Goal: Task Accomplishment & Management: Manage account settings

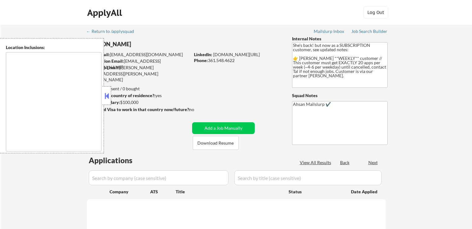
type textarea "[GEOGRAPHIC_DATA], [GEOGRAPHIC_DATA] [GEOGRAPHIC_DATA], [GEOGRAPHIC_DATA] [GEOG…"
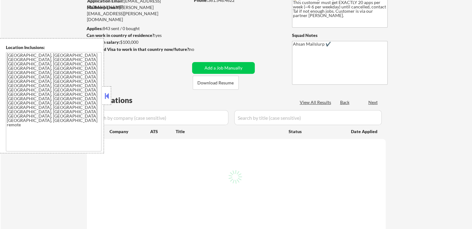
scroll to position [93, 0]
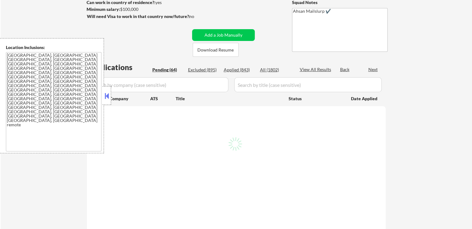
select select ""pending""
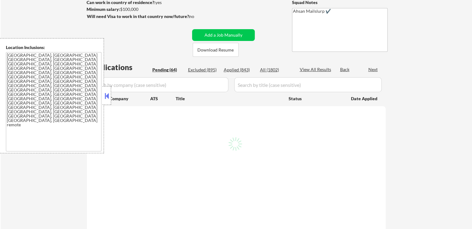
select select ""pending""
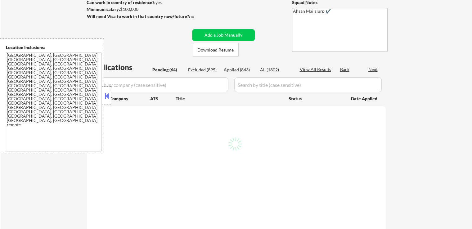
select select ""pending""
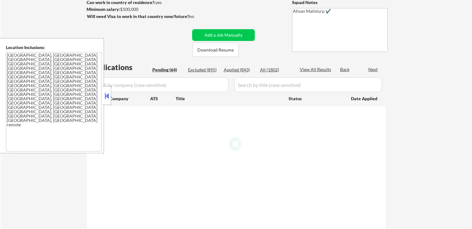
select select ""pending""
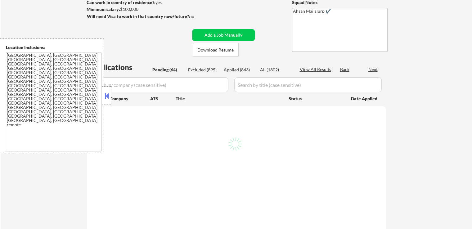
select select ""pending""
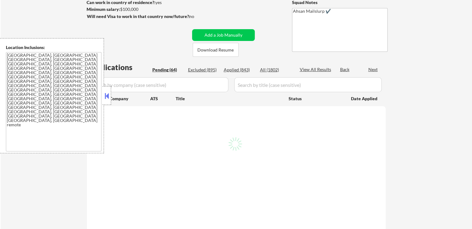
select select ""pending""
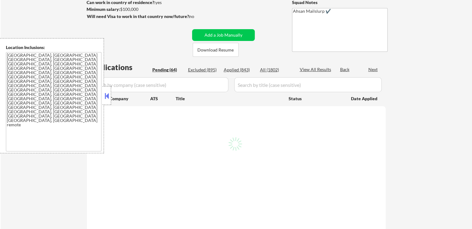
select select ""pending""
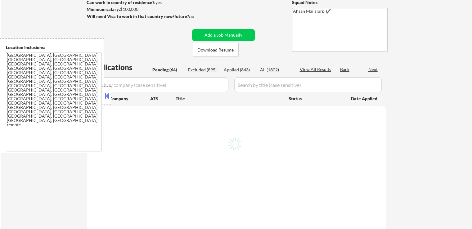
select select ""pending""
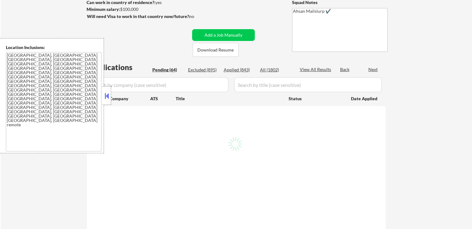
select select ""pending""
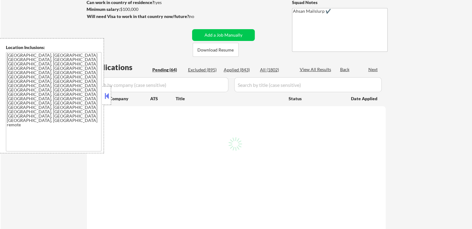
select select ""pending""
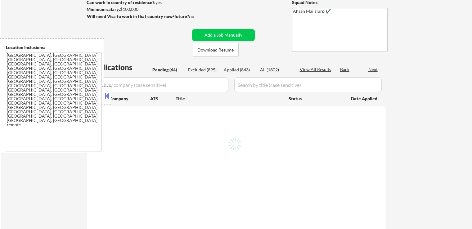
select select ""pending""
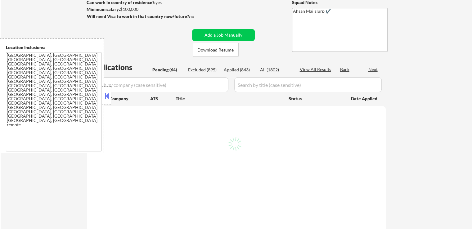
select select ""pending""
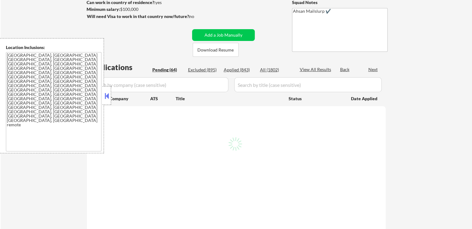
select select ""pending""
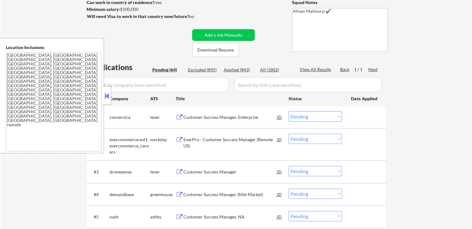
click at [180, 119] on button at bounding box center [180, 118] width 8 height 6
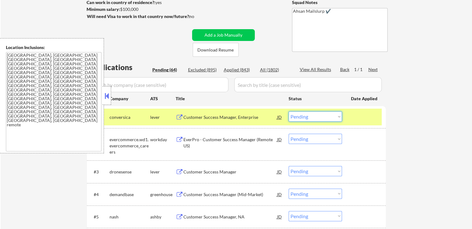
click at [311, 116] on select "Choose an option... Pending Applied Excluded (Questions) Excluded (Expired) Exc…" at bounding box center [315, 116] width 53 height 10
click at [289, 111] on select "Choose an option... Pending Applied Excluded (Questions) Excluded (Expired) Exc…" at bounding box center [315, 116] width 53 height 10
click at [179, 170] on button at bounding box center [180, 172] width 8 height 6
select select ""pending""
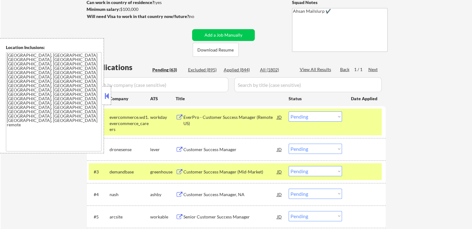
click at [314, 172] on select "Choose an option... Pending Applied Excluded (Questions) Excluded (Expired) Exc…" at bounding box center [315, 171] width 53 height 10
click at [181, 149] on button at bounding box center [180, 150] width 8 height 6
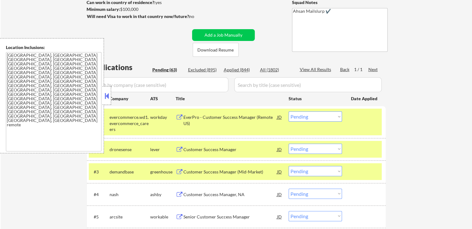
click at [302, 171] on select "Choose an option... Pending Applied Excluded (Questions) Excluded (Expired) Exc…" at bounding box center [315, 171] width 53 height 10
click at [289, 166] on select "Choose an option... Pending Applied Excluded (Questions) Excluded (Expired) Exc…" at bounding box center [315, 171] width 53 height 10
select select ""pending""
click at [304, 148] on select "Choose an option... Pending Applied Excluded (Questions) Excluded (Expired) Exc…" at bounding box center [315, 149] width 53 height 10
click at [289, 144] on select "Choose an option... Pending Applied Excluded (Questions) Excluded (Expired) Exc…" at bounding box center [315, 149] width 53 height 10
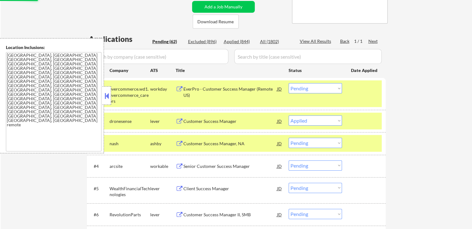
scroll to position [155, 0]
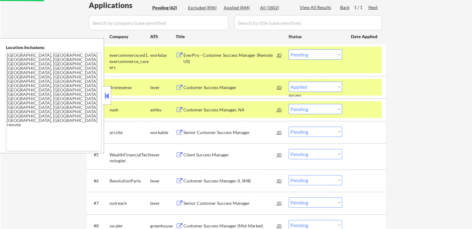
click at [179, 110] on button at bounding box center [180, 110] width 8 height 6
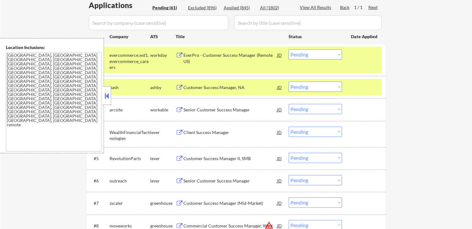
click at [304, 88] on select "Choose an option... Pending Applied Excluded (Questions) Excluded (Expired) Exc…" at bounding box center [315, 87] width 53 height 10
click at [289, 82] on select "Choose an option... Pending Applied Excluded (Questions) Excluded (Expired) Exc…" at bounding box center [315, 87] width 53 height 10
click at [180, 134] on button at bounding box center [180, 133] width 8 height 6
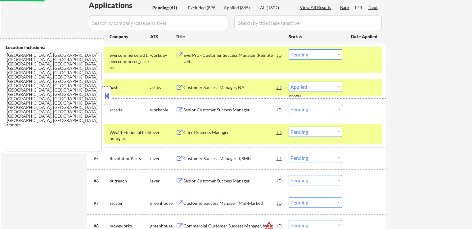
select select ""pending""
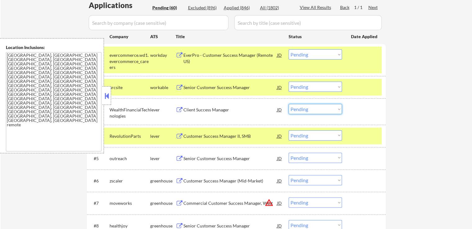
click at [310, 109] on select "Choose an option... Pending Applied Excluded (Questions) Excluded (Expired) Exc…" at bounding box center [315, 109] width 53 height 10
click at [289, 104] on select "Choose an option... Pending Applied Excluded (Questions) Excluded (Expired) Exc…" at bounding box center [315, 109] width 53 height 10
click at [177, 136] on button at bounding box center [180, 137] width 8 height 6
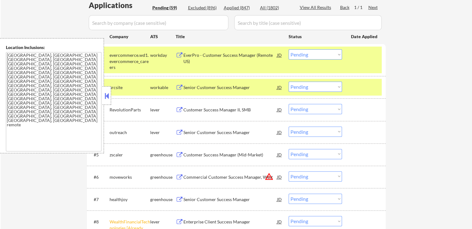
click at [304, 110] on select "Choose an option... Pending Applied Excluded (Questions) Excluded (Expired) Exc…" at bounding box center [315, 109] width 53 height 10
click at [289, 104] on select "Choose an option... Pending Applied Excluded (Questions) Excluded (Expired) Exc…" at bounding box center [315, 109] width 53 height 10
select select ""pending""
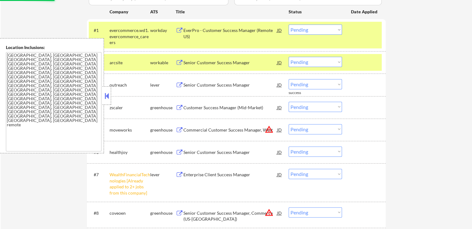
scroll to position [217, 0]
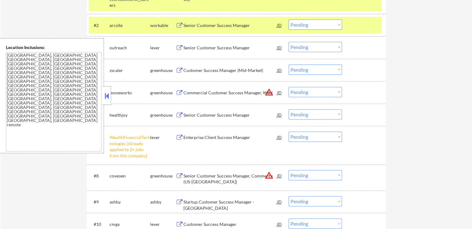
click at [310, 136] on select "Choose an option... Pending Applied Excluded (Questions) Excluded (Expired) Exc…" at bounding box center [315, 137] width 53 height 10
click at [289, 132] on select "Choose an option... Pending Applied Excluded (Questions) Excluded (Expired) Exc…" at bounding box center [315, 137] width 53 height 10
click at [179, 46] on button at bounding box center [180, 48] width 8 height 6
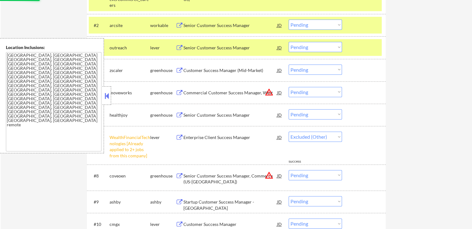
select select ""pending""
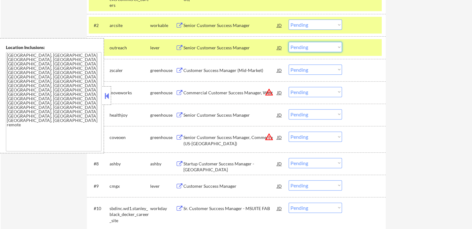
drag, startPoint x: 324, startPoint y: 45, endPoint x: 323, endPoint y: 51, distance: 5.7
click at [324, 45] on select "Choose an option... Pending Applied Excluded (Questions) Excluded (Expired) Exc…" at bounding box center [315, 47] width 53 height 10
click at [289, 42] on select "Choose an option... Pending Applied Excluded (Questions) Excluded (Expired) Exc…" at bounding box center [315, 47] width 53 height 10
click at [180, 70] on button at bounding box center [180, 71] width 8 height 6
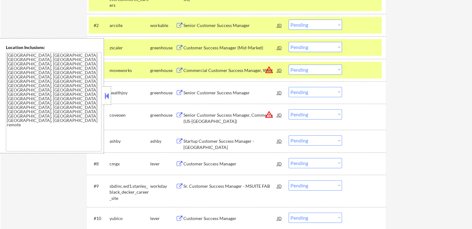
click at [306, 48] on select "Choose an option... Pending Applied Excluded (Questions) Excluded (Expired) Exc…" at bounding box center [315, 47] width 53 height 10
click at [289, 42] on select "Choose an option... Pending Applied Excluded (Questions) Excluded (Expired) Exc…" at bounding box center [315, 47] width 53 height 10
select select ""pending""
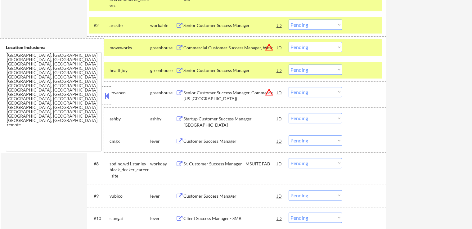
click at [178, 69] on button at bounding box center [180, 71] width 8 height 6
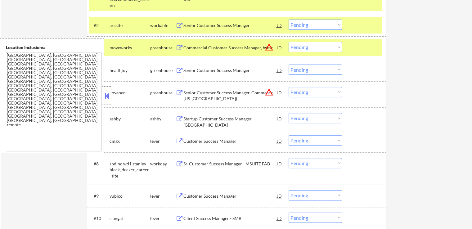
click at [315, 70] on select "Choose an option... Pending Applied Excluded (Questions) Excluded (Expired) Exc…" at bounding box center [315, 70] width 53 height 10
click at [289, 65] on select "Choose an option... Pending Applied Excluded (Questions) Excluded (Expired) Exc…" at bounding box center [315, 70] width 53 height 10
click at [179, 119] on button at bounding box center [180, 119] width 8 height 6
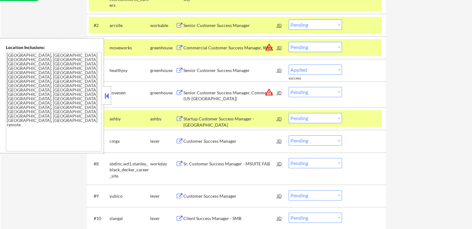
select select ""pending""
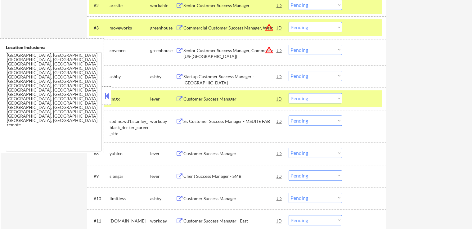
scroll to position [248, 0]
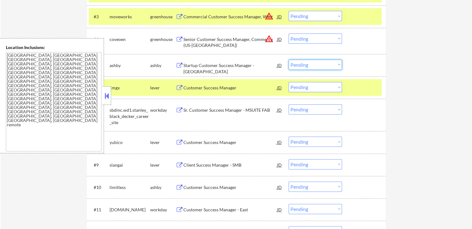
click at [313, 64] on select "Choose an option... Pending Applied Excluded (Questions) Excluded (Expired) Exc…" at bounding box center [315, 65] width 53 height 10
click at [289, 60] on select "Choose an option... Pending Applied Excluded (Questions) Excluded (Expired) Exc…" at bounding box center [315, 65] width 53 height 10
click at [179, 87] on button at bounding box center [180, 88] width 8 height 6
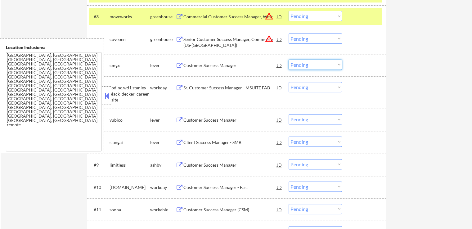
click at [305, 65] on select "Choose an option... Pending Applied Excluded (Questions) Excluded (Expired) Exc…" at bounding box center [315, 65] width 53 height 10
click at [289, 60] on select "Choose an option... Pending Applied Excluded (Questions) Excluded (Expired) Exc…" at bounding box center [315, 65] width 53 height 10
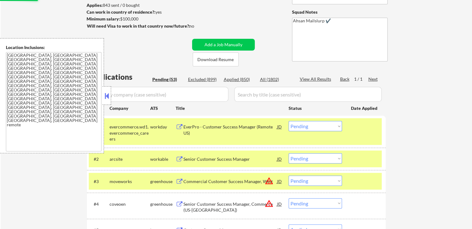
scroll to position [124, 0]
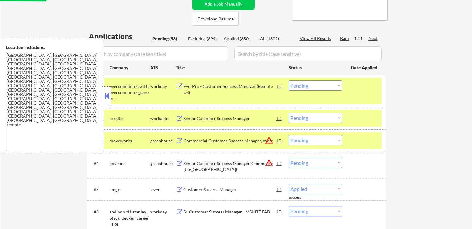
select select ""pending""
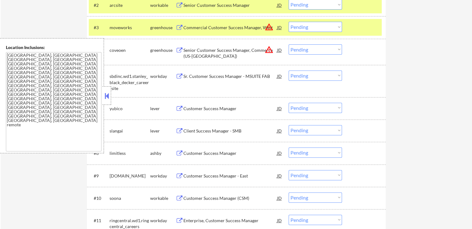
scroll to position [248, 0]
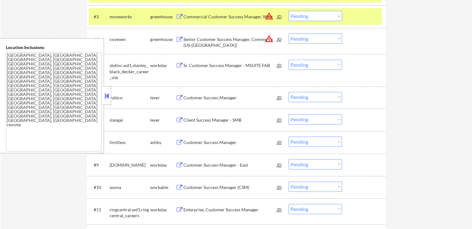
click at [179, 98] on button at bounding box center [180, 98] width 8 height 6
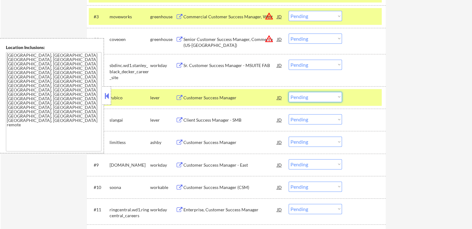
drag, startPoint x: 304, startPoint y: 97, endPoint x: 305, endPoint y: 101, distance: 3.8
click at [304, 97] on select "Choose an option... Pending Applied Excluded (Questions) Excluded (Expired) Exc…" at bounding box center [315, 97] width 53 height 10
click at [289, 92] on select "Choose an option... Pending Applied Excluded (Questions) Excluded (Expired) Exc…" at bounding box center [315, 97] width 53 height 10
click at [177, 119] on button at bounding box center [180, 120] width 8 height 6
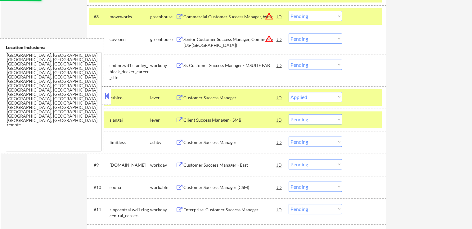
select select ""pending""
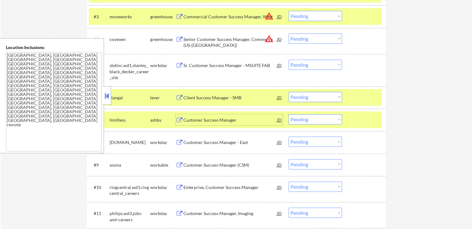
click at [179, 116] on div "Customer Success Manager JD warning_amber" at bounding box center [229, 119] width 107 height 11
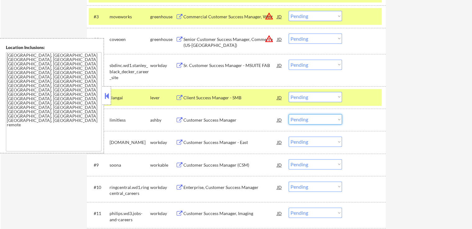
click at [320, 117] on select "Choose an option... Pending Applied Excluded (Questions) Excluded (Expired) Exc…" at bounding box center [315, 119] width 53 height 10
click at [289, 114] on select "Choose an option... Pending Applied Excluded (Questions) Excluded (Expired) Exc…" at bounding box center [315, 119] width 53 height 10
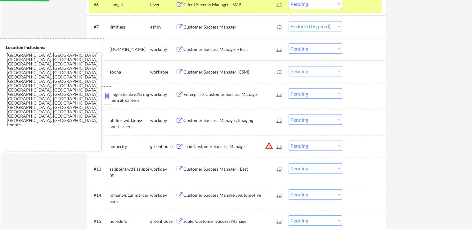
scroll to position [373, 0]
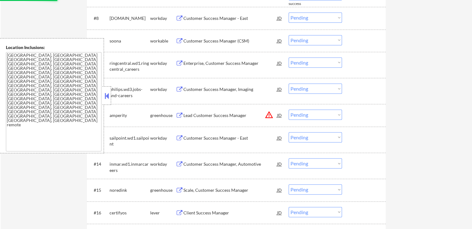
select select ""pending""
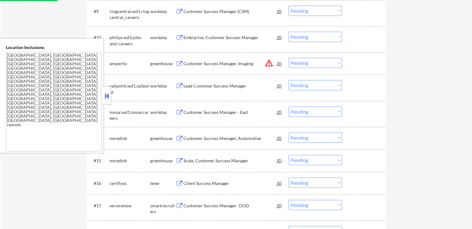
scroll to position [404, 0]
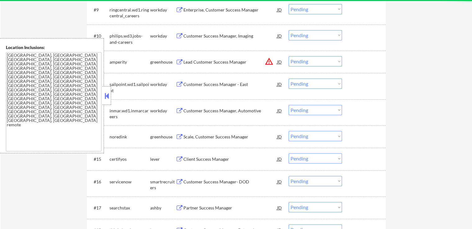
click at [179, 161] on button at bounding box center [180, 159] width 8 height 6
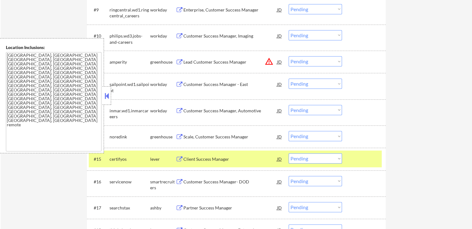
click at [307, 158] on select "Choose an option... Pending Applied Excluded (Questions) Excluded (Expired) Exc…" at bounding box center [315, 158] width 53 height 10
click at [289, 153] on select "Choose an option... Pending Applied Excluded (Questions) Excluded (Expired) Exc…" at bounding box center [315, 158] width 53 height 10
select select ""pending""
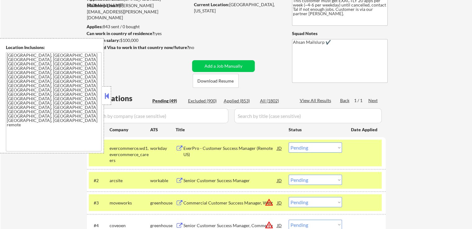
scroll to position [62, 0]
